Goal: Check status: Check status

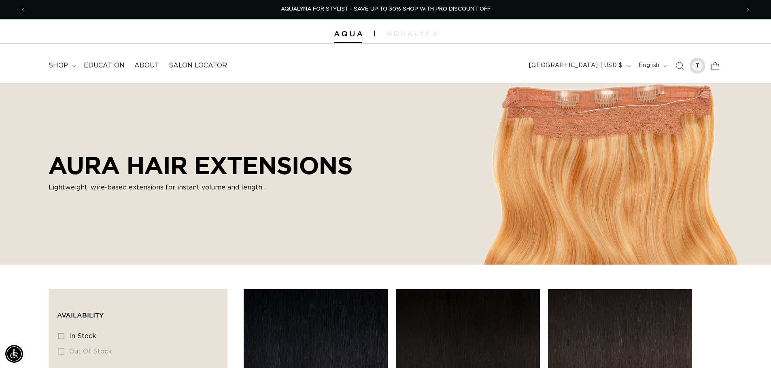
click at [697, 66] on div at bounding box center [696, 65] width 11 height 11
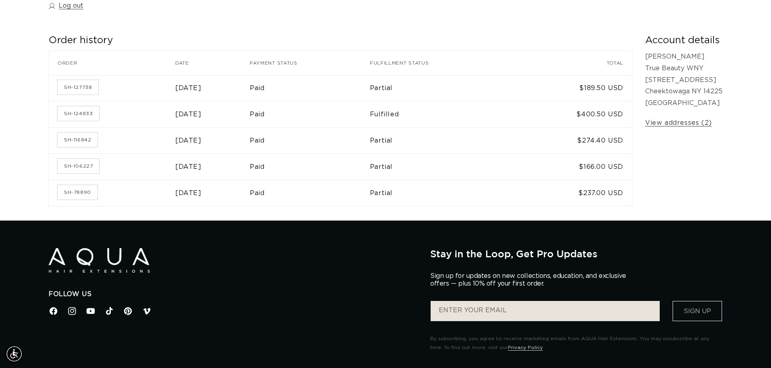
scroll to position [0, 1426]
click at [80, 113] on link "SH-124833" at bounding box center [78, 113] width 42 height 15
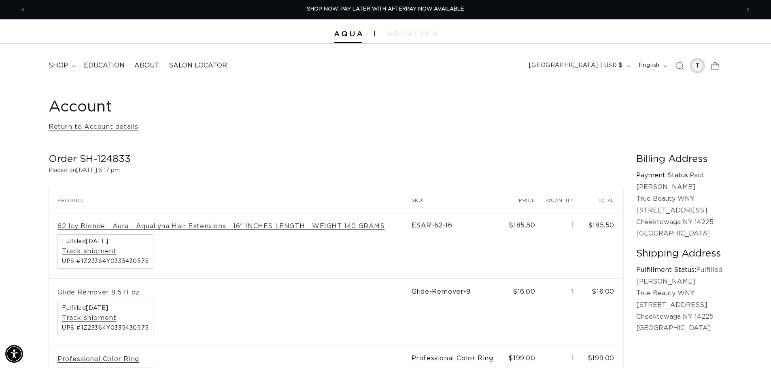
click at [695, 67] on div at bounding box center [696, 65] width 11 height 11
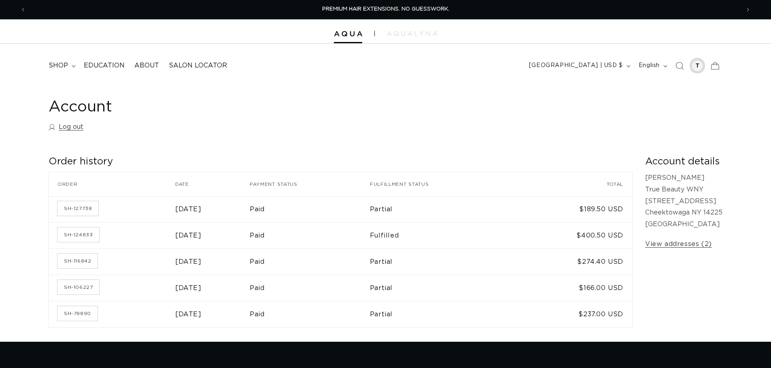
click at [700, 69] on div at bounding box center [696, 65] width 11 height 11
click at [76, 127] on link "Log out" at bounding box center [66, 127] width 35 height 12
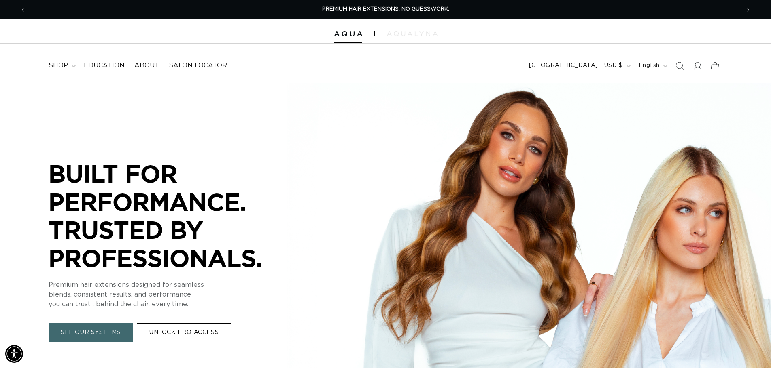
click at [399, 33] on img at bounding box center [412, 33] width 51 height 5
